Goal: Navigation & Orientation: Find specific page/section

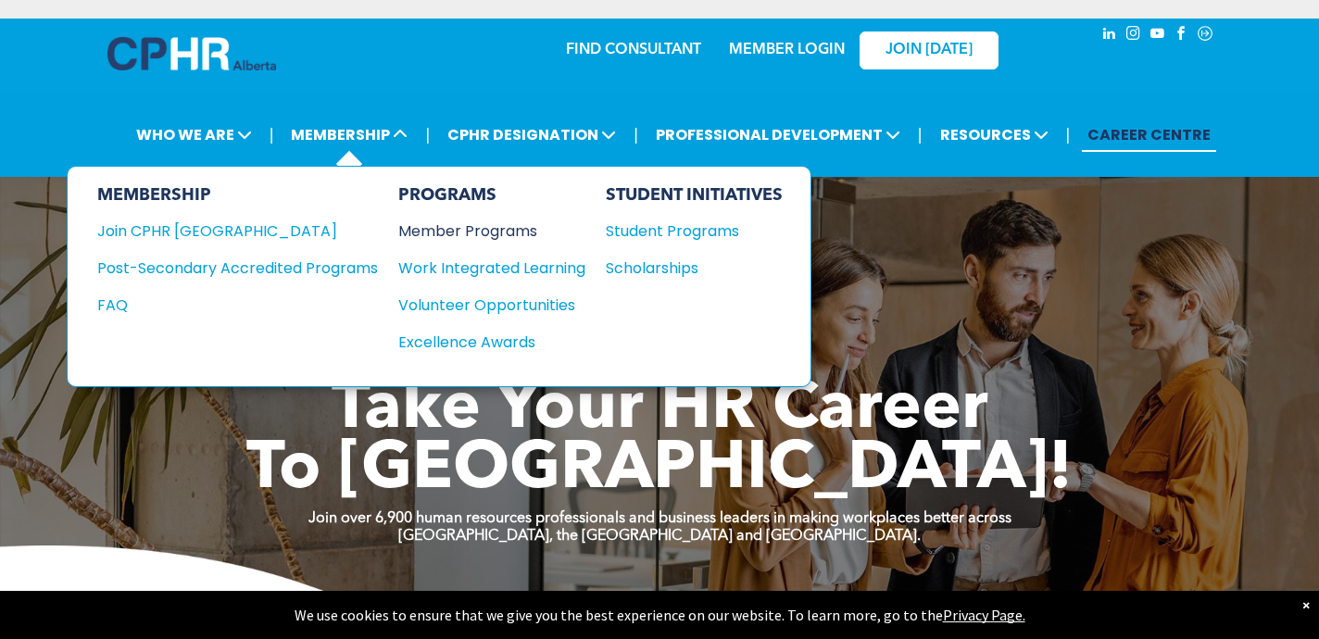
click at [460, 223] on div "Member Programs" at bounding box center [482, 230] width 169 height 23
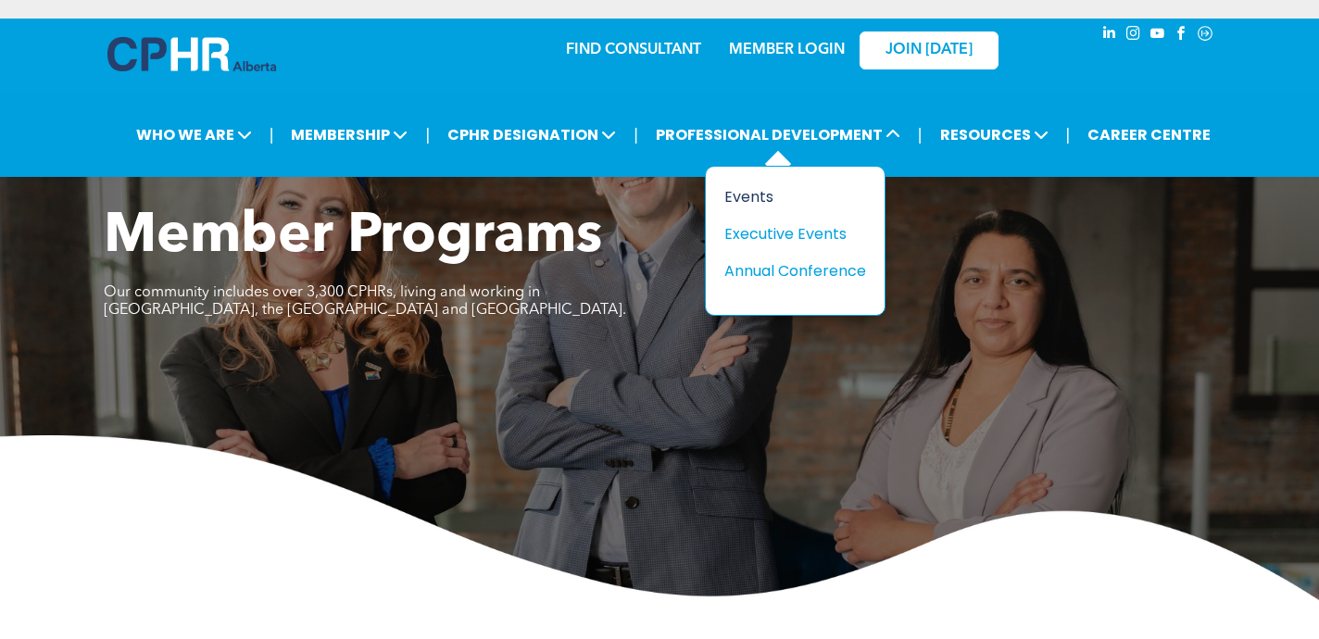
click at [740, 193] on div "Events" at bounding box center [788, 196] width 128 height 23
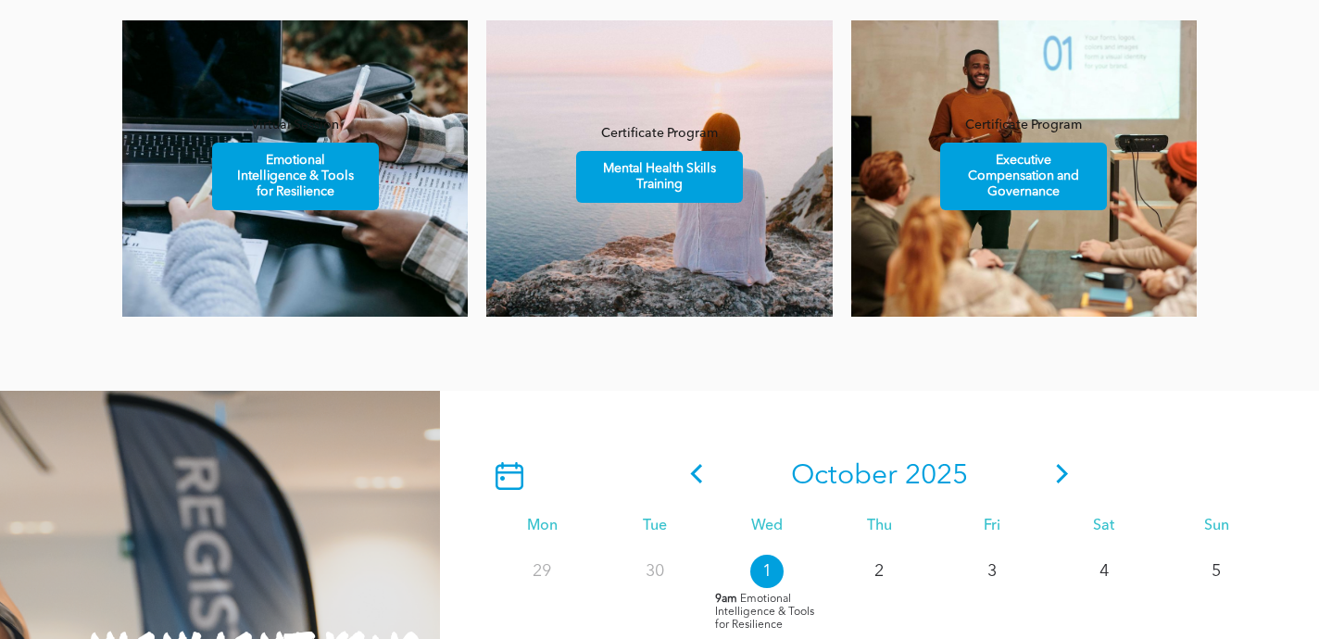
scroll to position [1429, 0]
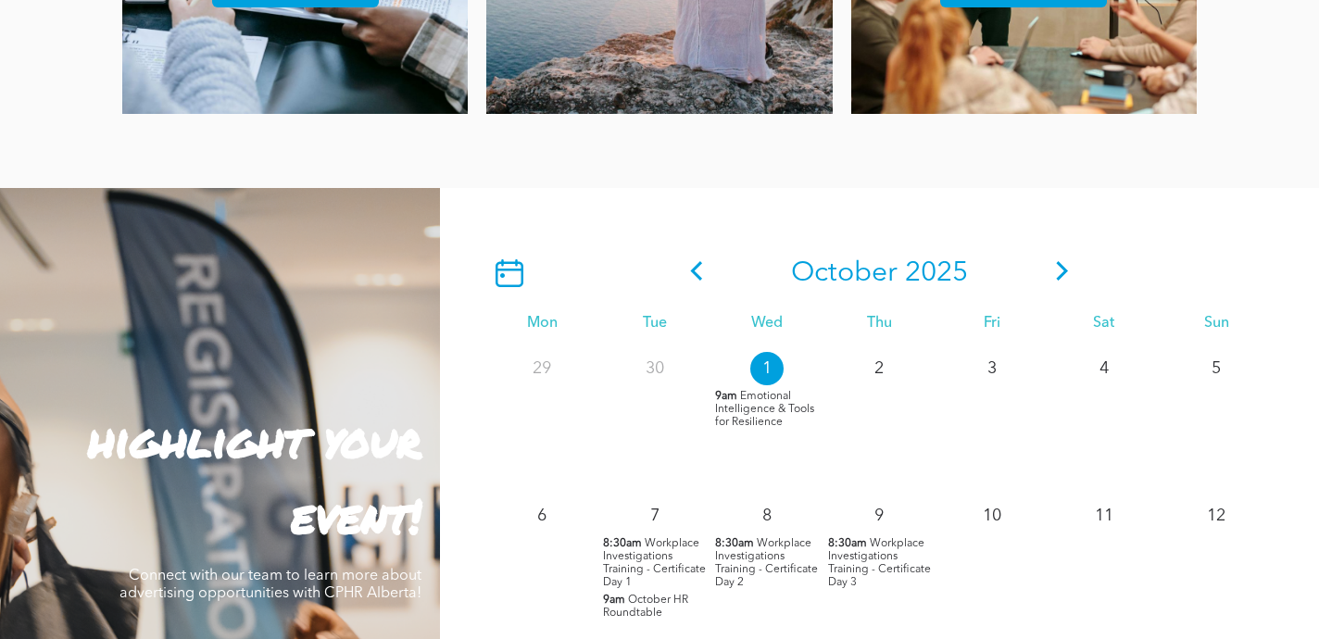
click at [701, 272] on icon at bounding box center [697, 270] width 28 height 19
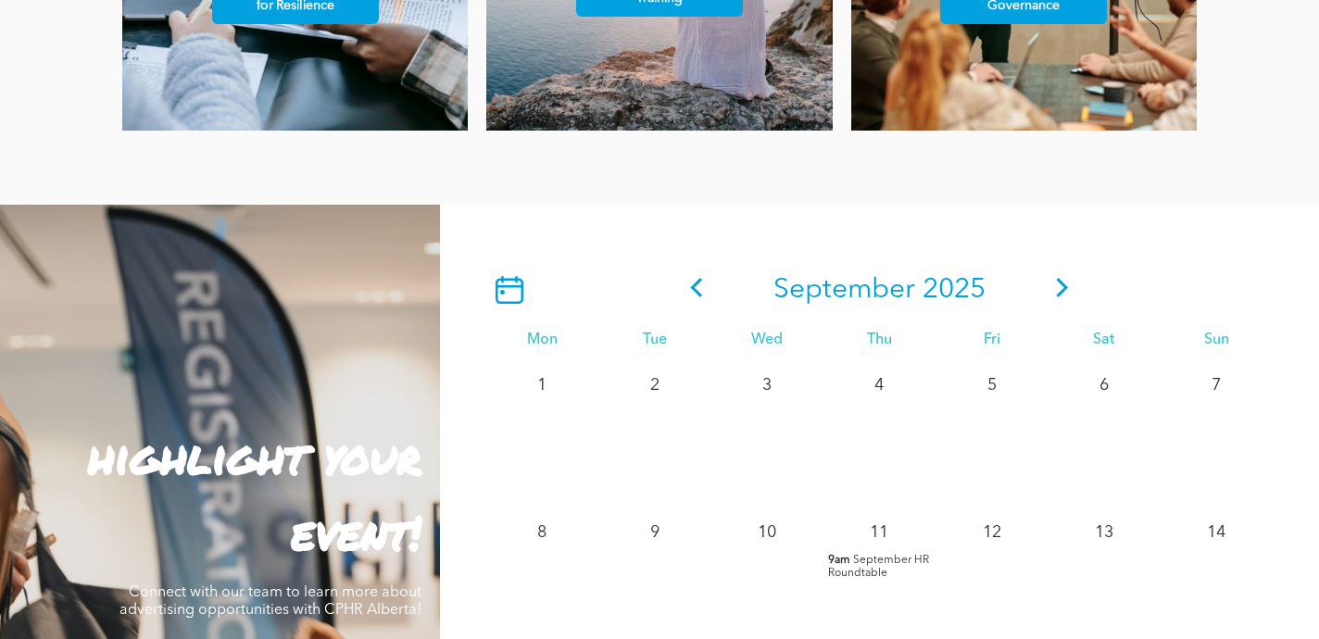
scroll to position [1373, 0]
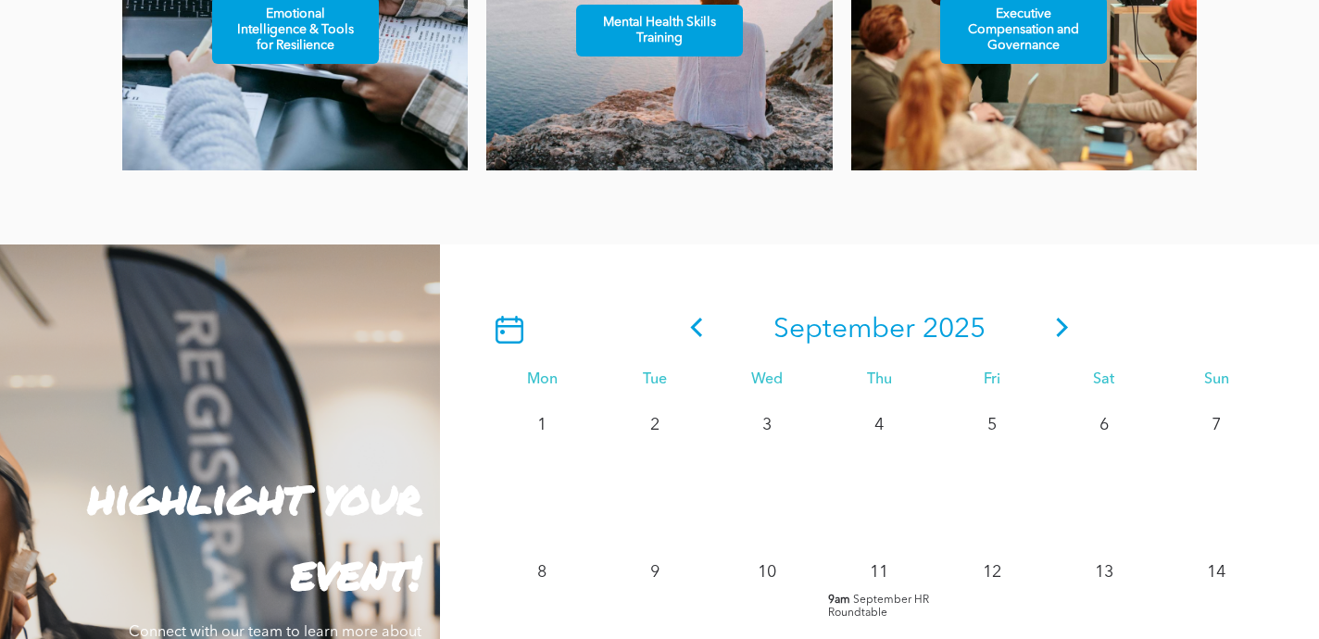
click at [690, 334] on icon at bounding box center [697, 327] width 28 height 19
click at [696, 323] on icon at bounding box center [696, 327] width 12 height 19
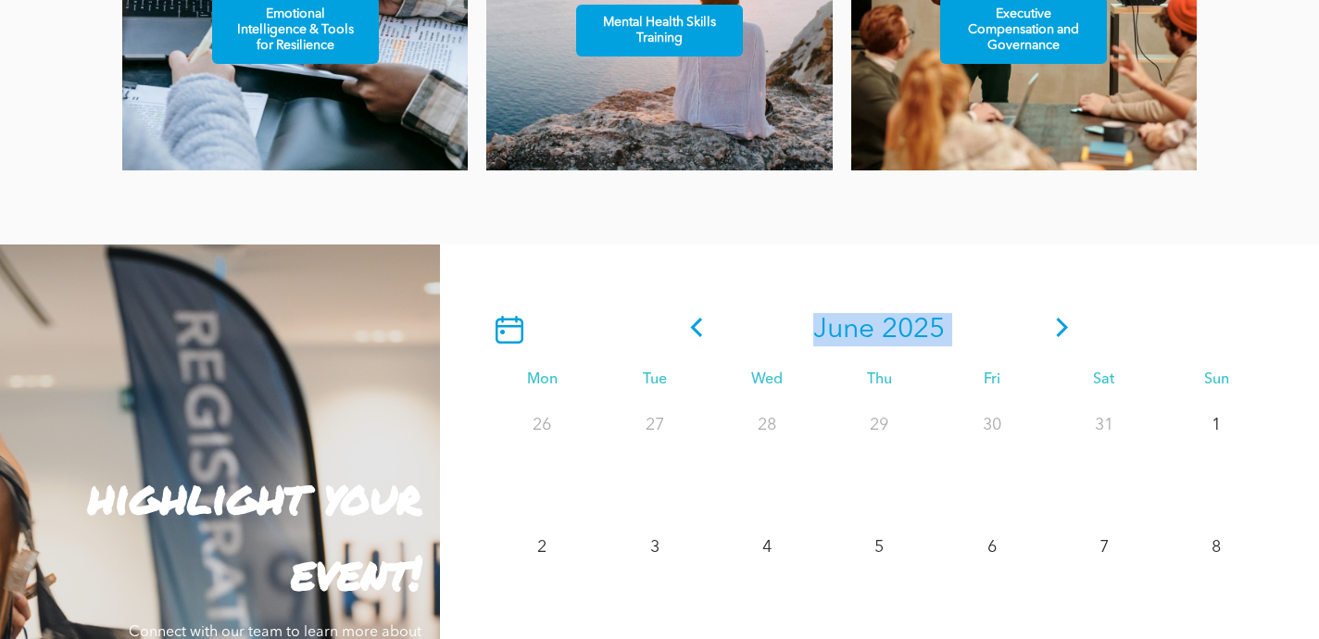
click at [696, 323] on icon at bounding box center [696, 327] width 12 height 19
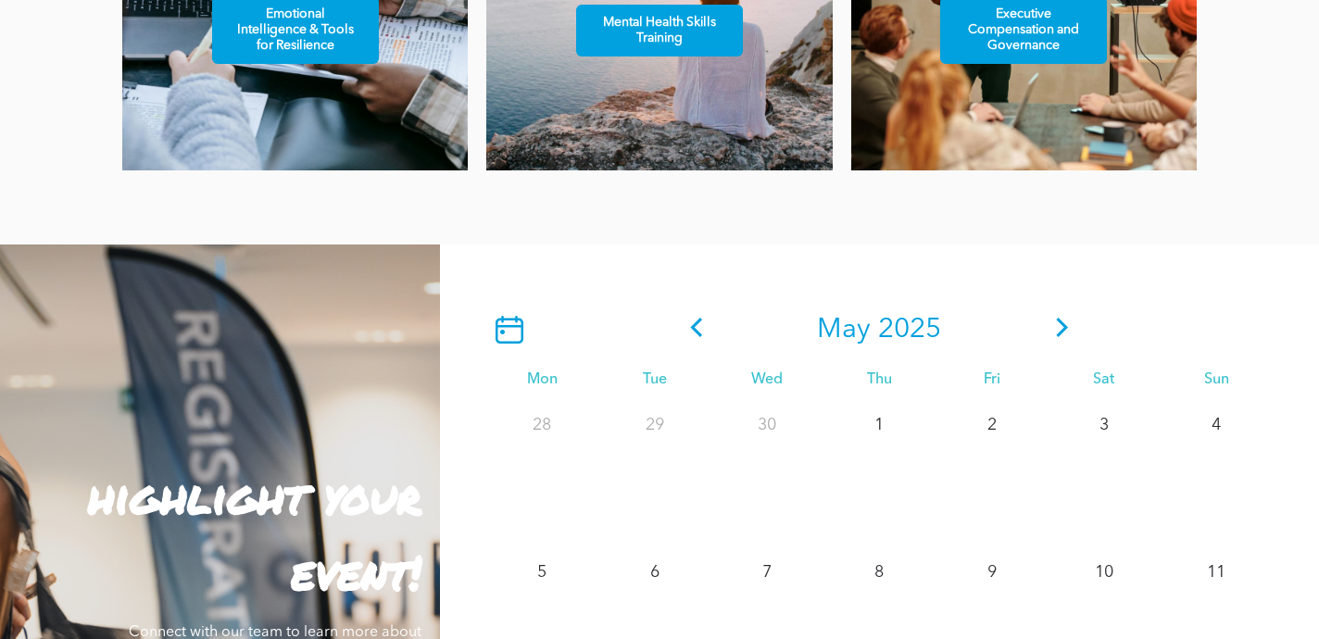
click at [696, 323] on icon at bounding box center [696, 327] width 12 height 19
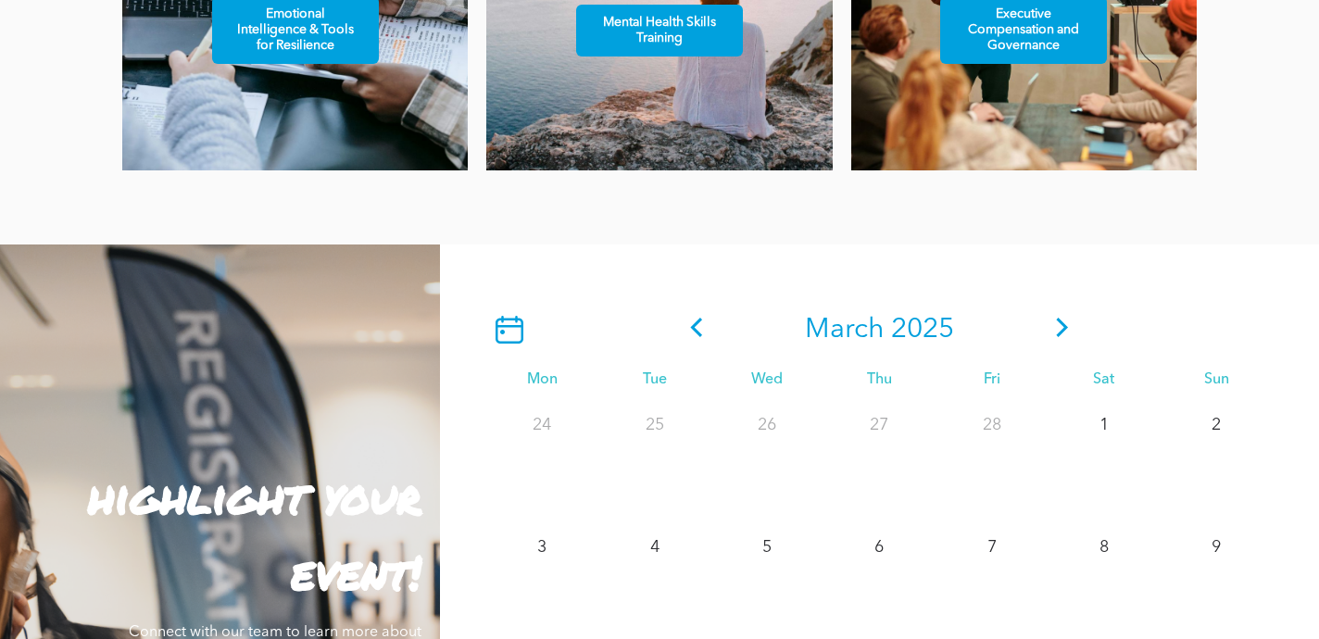
click at [696, 323] on icon at bounding box center [696, 327] width 12 height 19
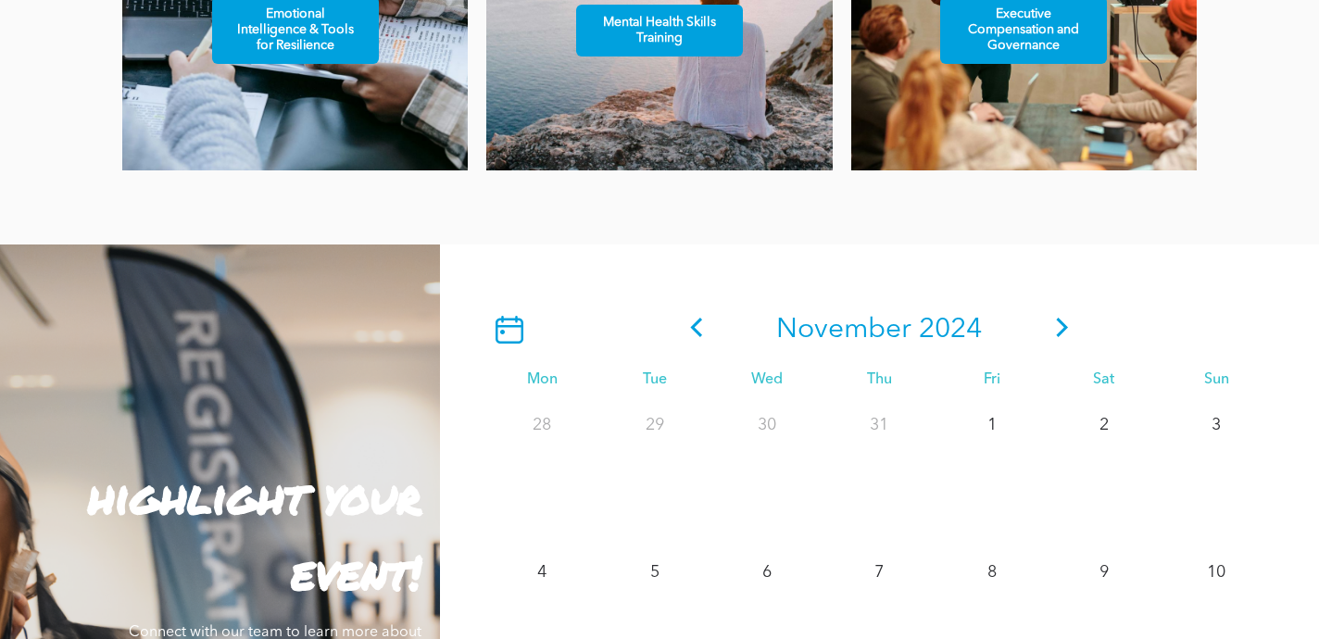
click at [696, 323] on icon at bounding box center [696, 327] width 12 height 19
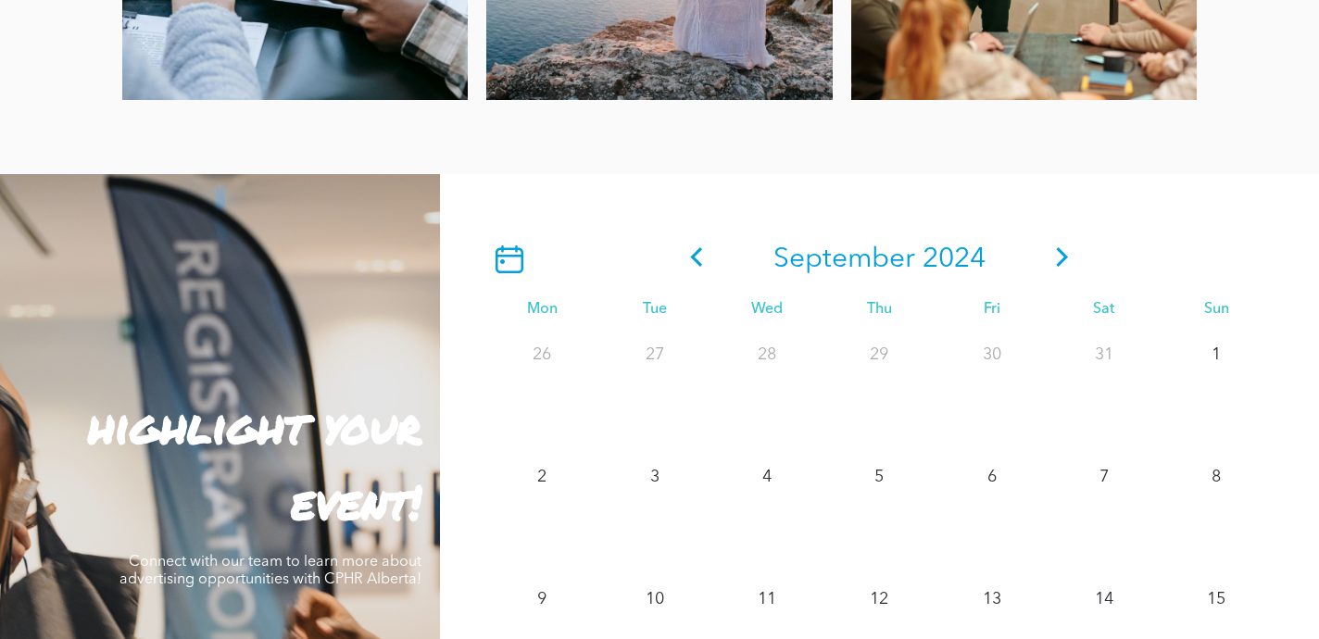
scroll to position [1266, 0]
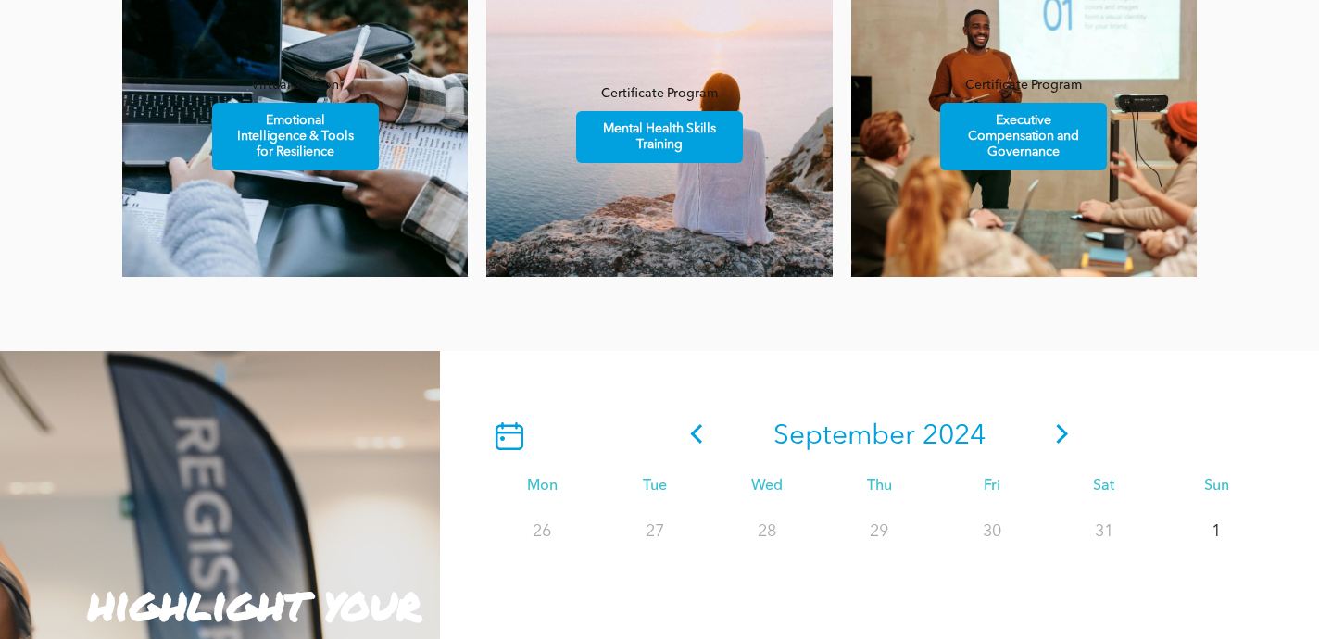
click at [1059, 424] on icon at bounding box center [1062, 433] width 28 height 19
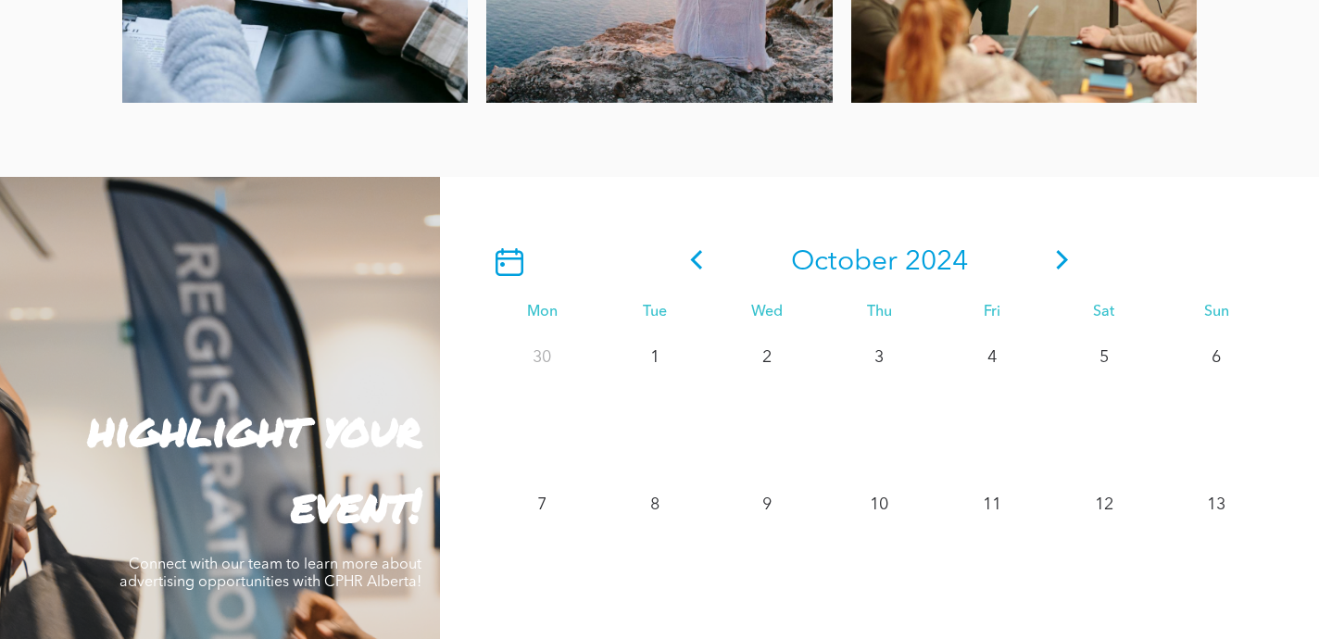
scroll to position [1417, 0]
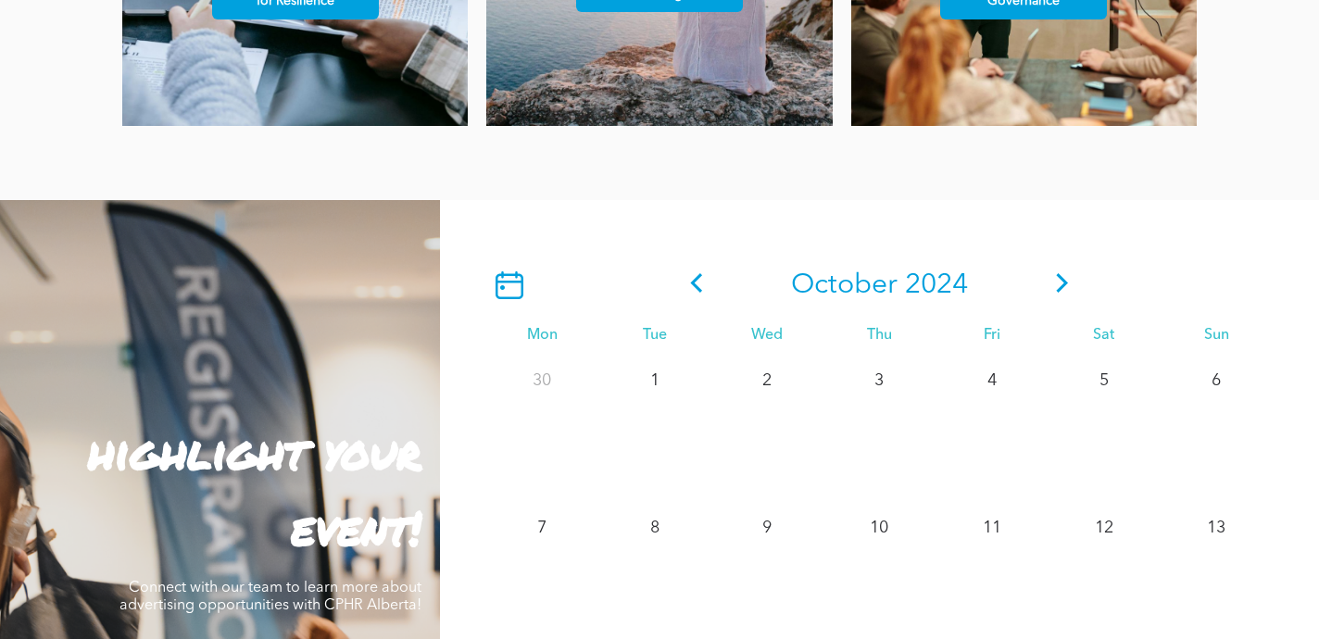
click at [1058, 282] on icon at bounding box center [1062, 282] width 28 height 19
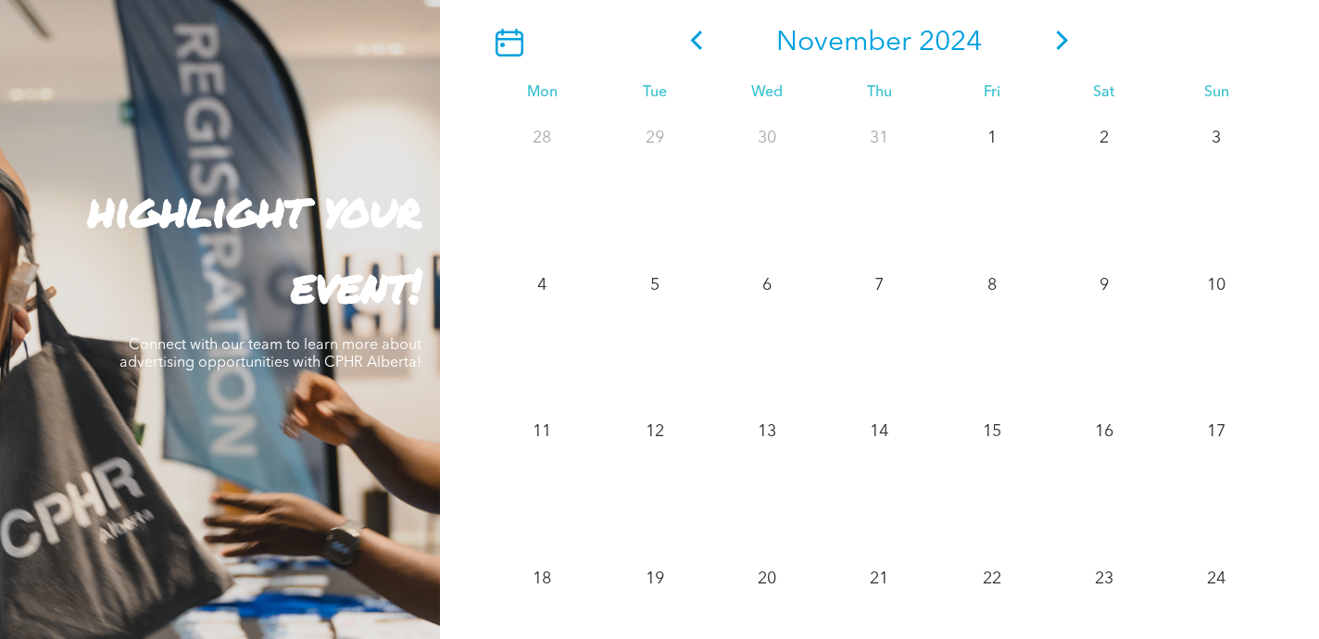
scroll to position [1649, 0]
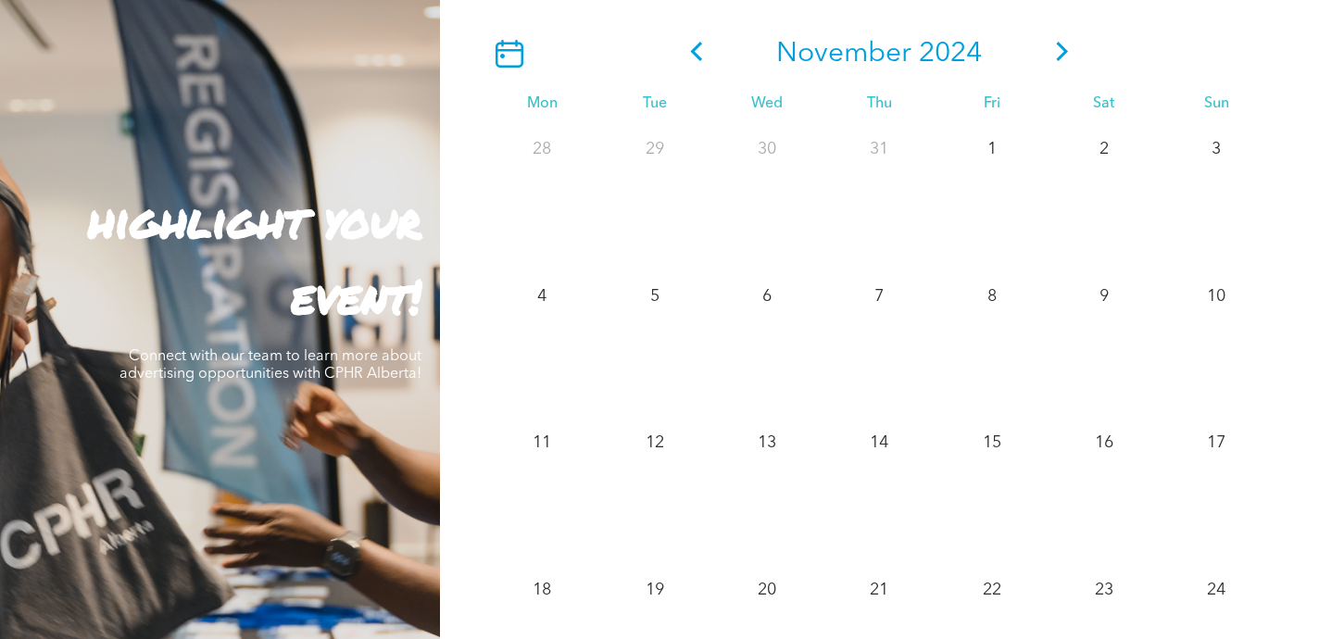
click at [1058, 52] on icon at bounding box center [1062, 51] width 28 height 19
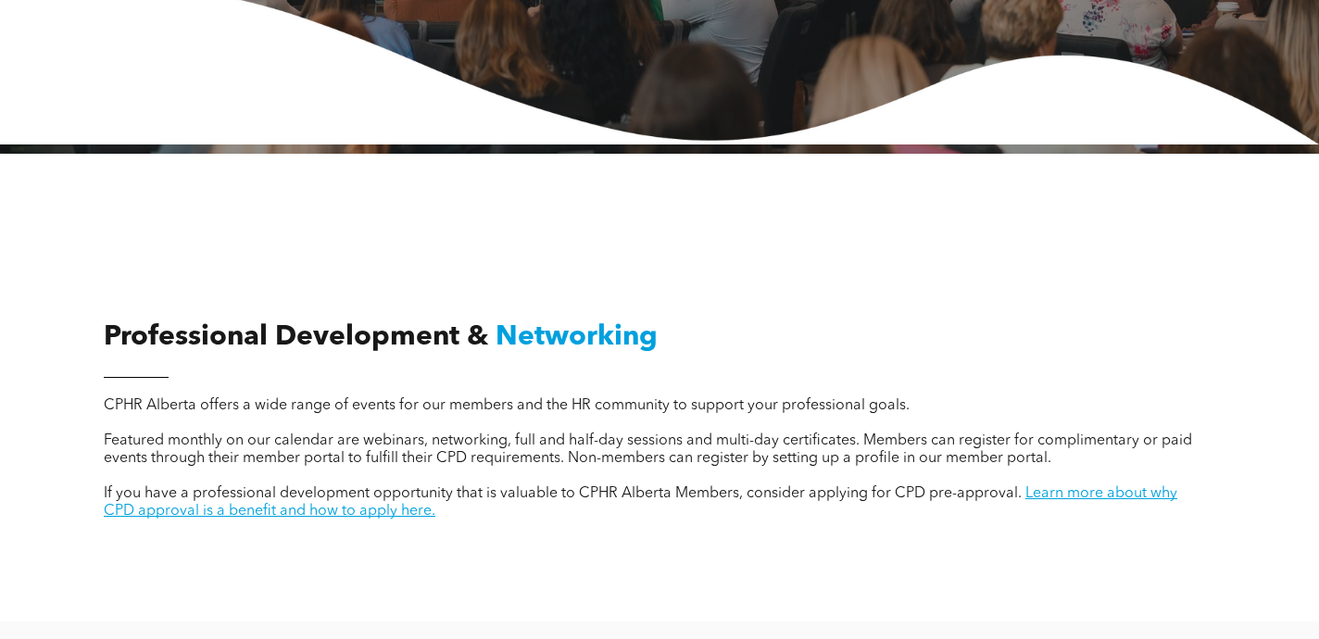
scroll to position [0, 0]
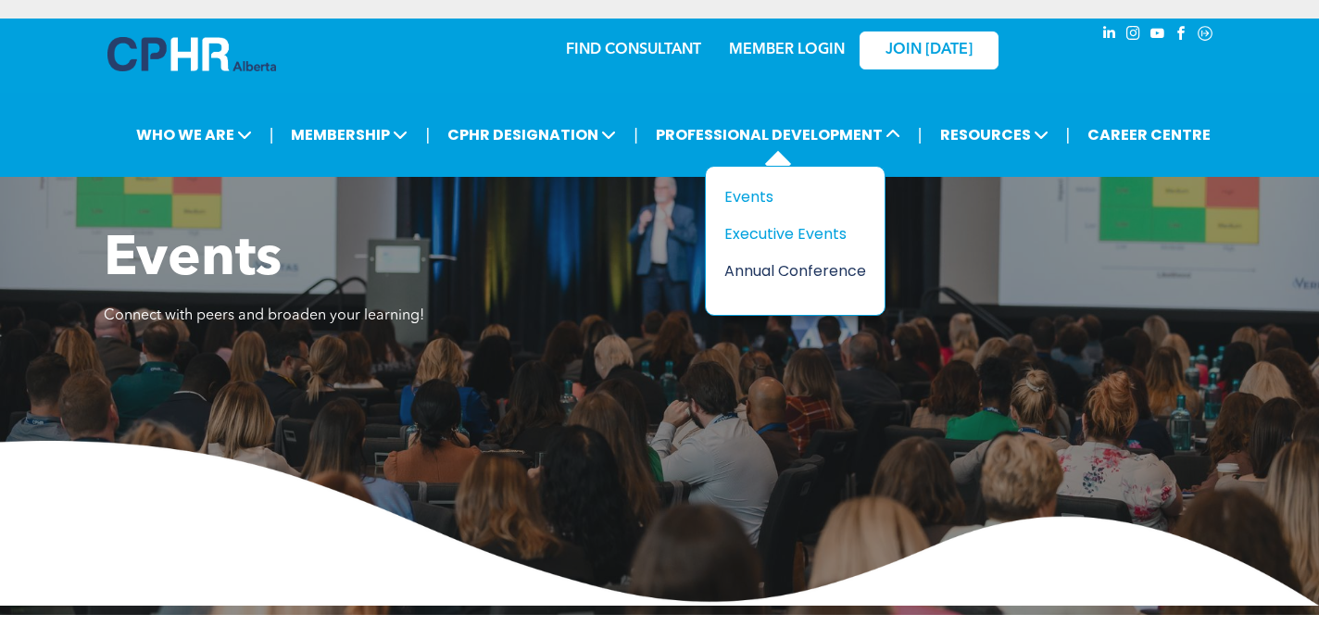
click at [807, 272] on div "Annual Conference" at bounding box center [788, 270] width 128 height 23
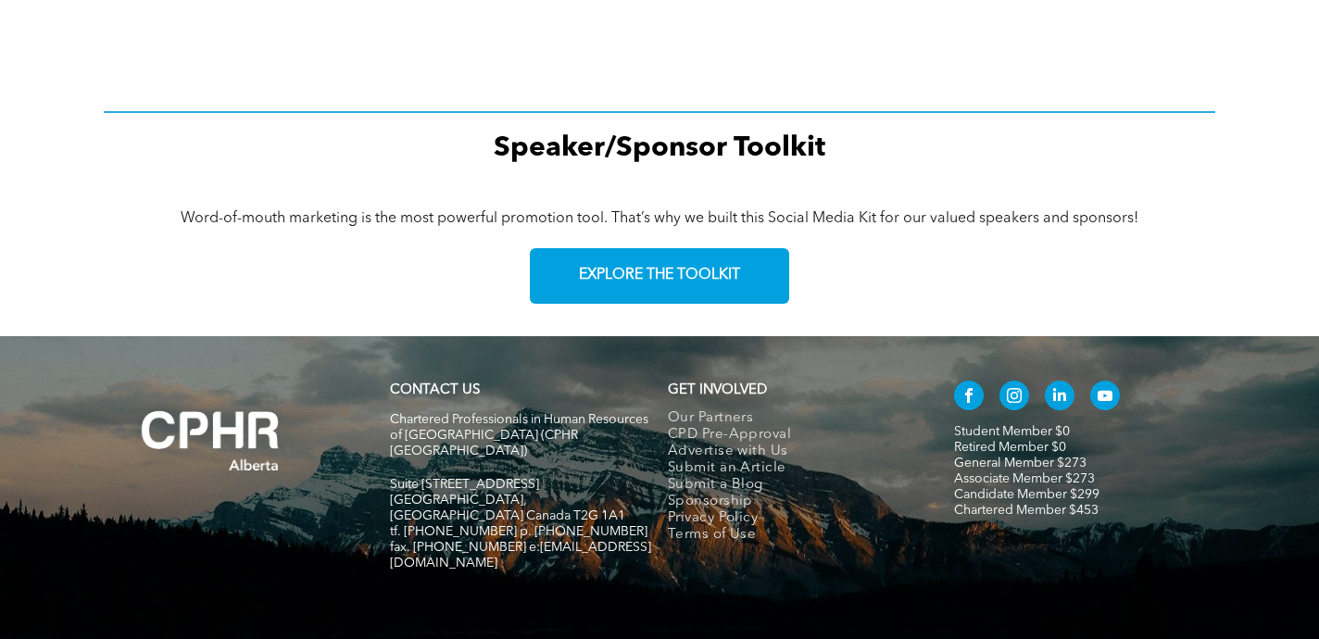
scroll to position [2763, 0]
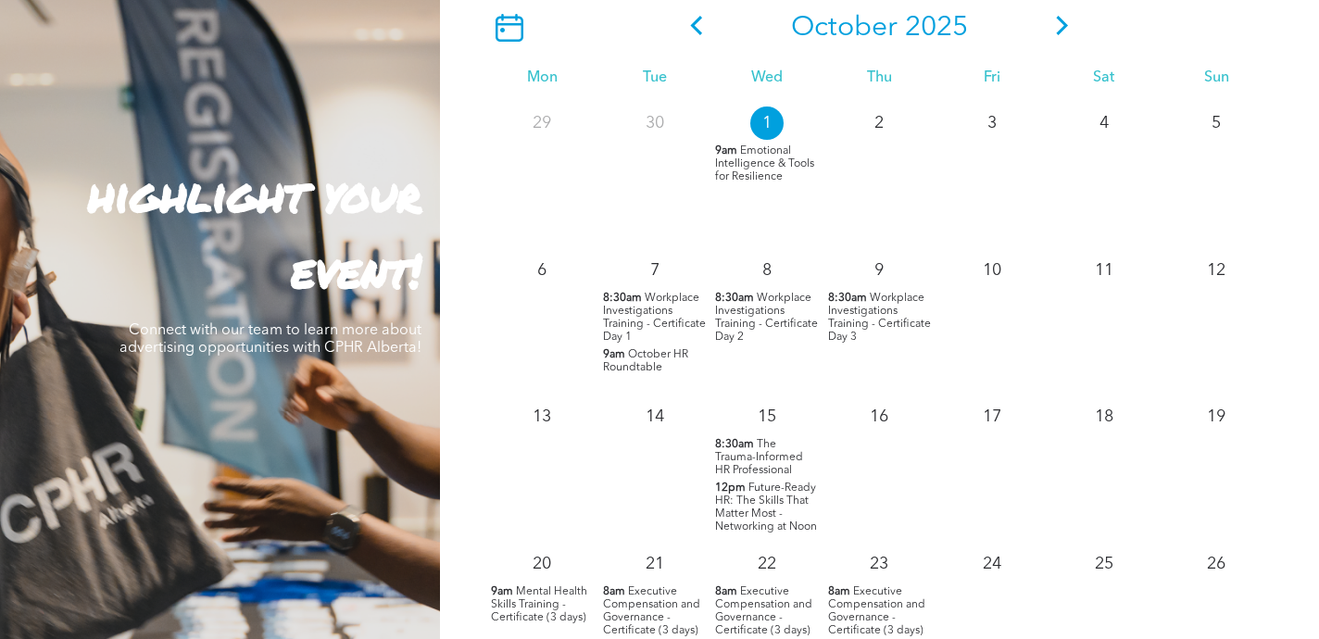
scroll to position [1675, 0]
click at [665, 392] on div "14" at bounding box center [654, 412] width 112 height 41
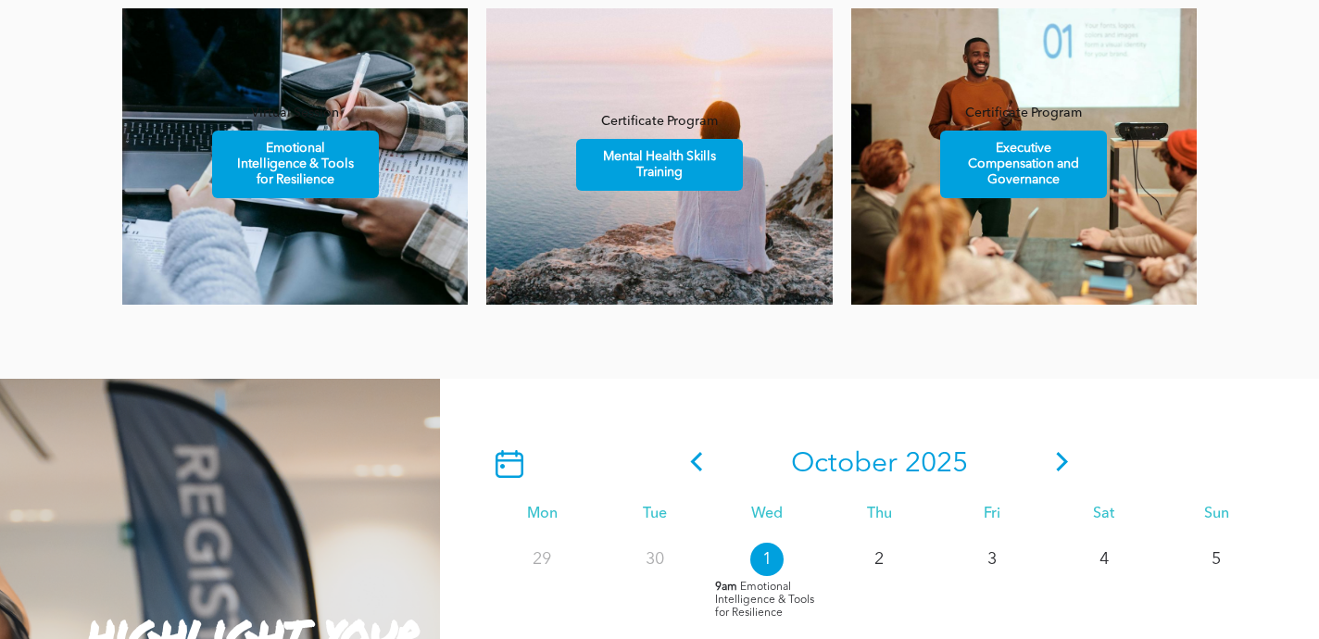
scroll to position [0, 0]
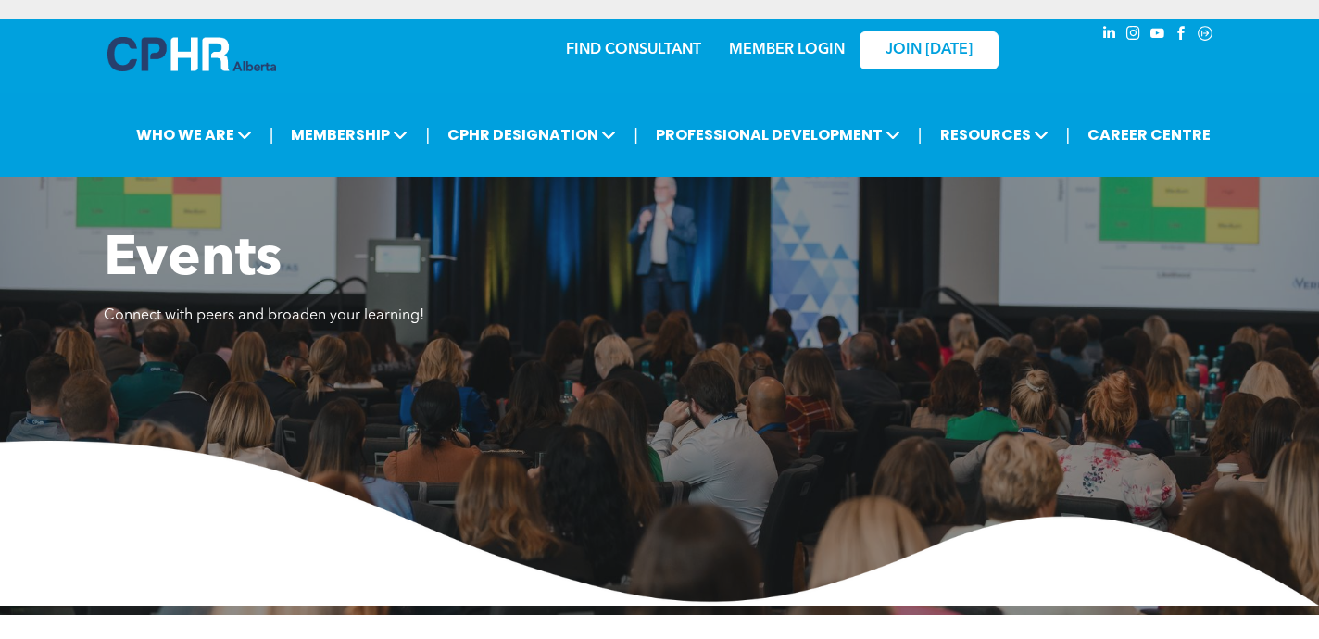
click at [633, 49] on link "FIND CONSULTANT" at bounding box center [633, 50] width 135 height 15
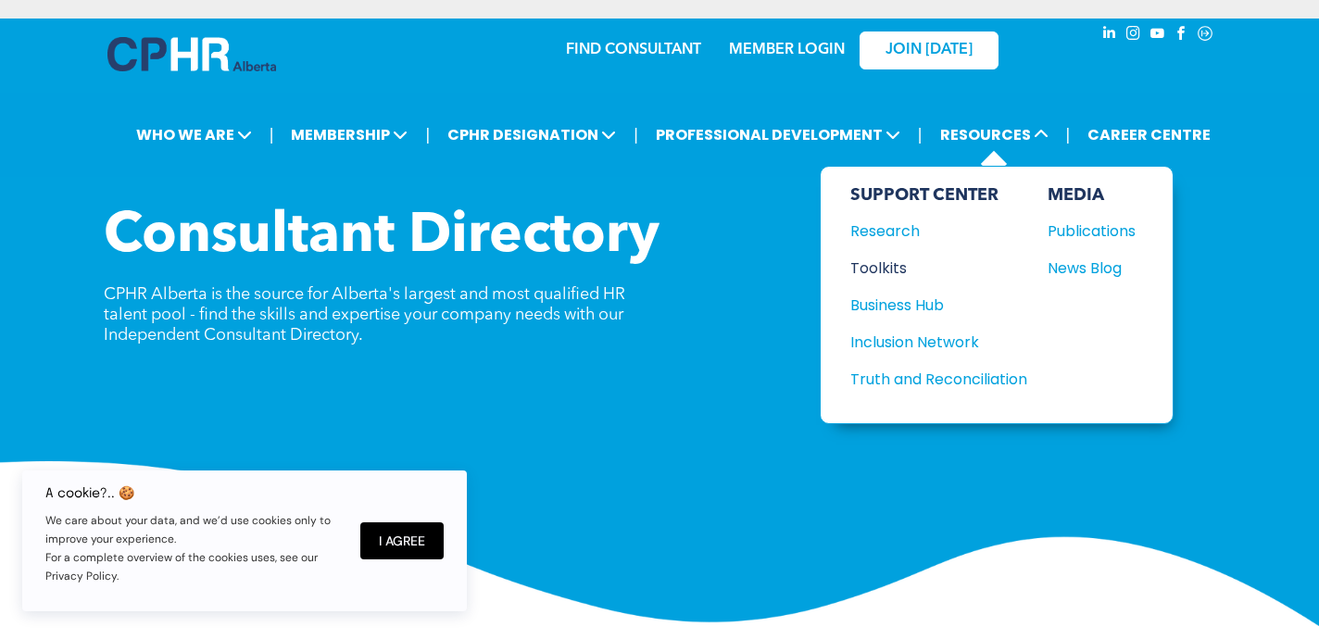
click at [884, 266] on div "Toolkits" at bounding box center [929, 268] width 159 height 23
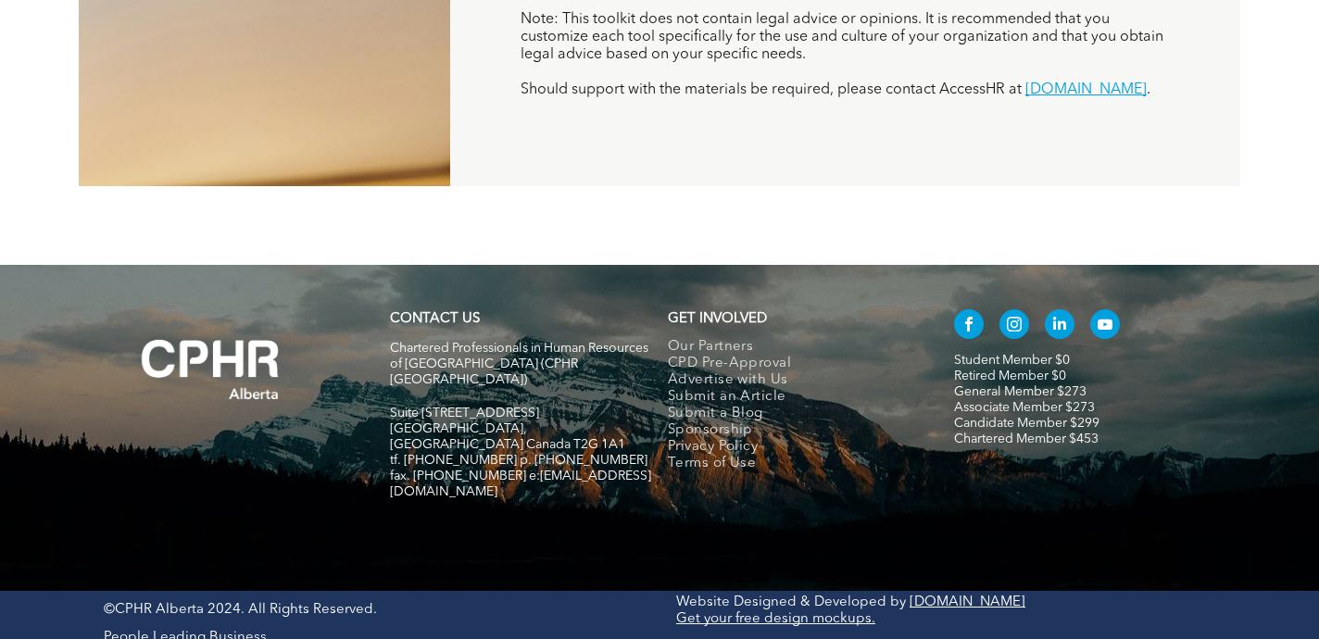
scroll to position [1713, 0]
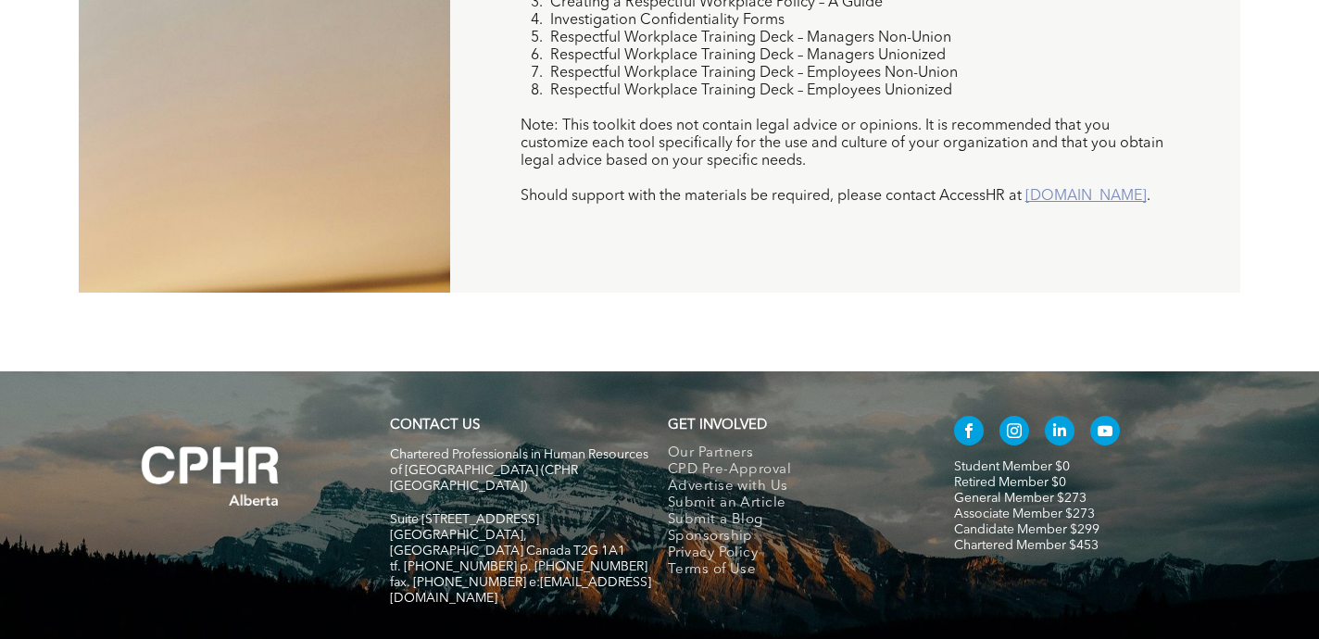
click at [1025, 204] on link "[DOMAIN_NAME]" at bounding box center [1085, 196] width 121 height 15
